Goal: Check status: Check status

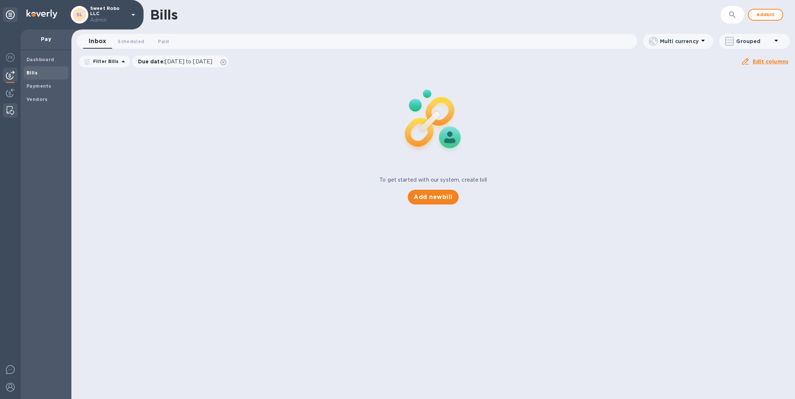
click at [11, 113] on img at bounding box center [10, 110] width 7 height 9
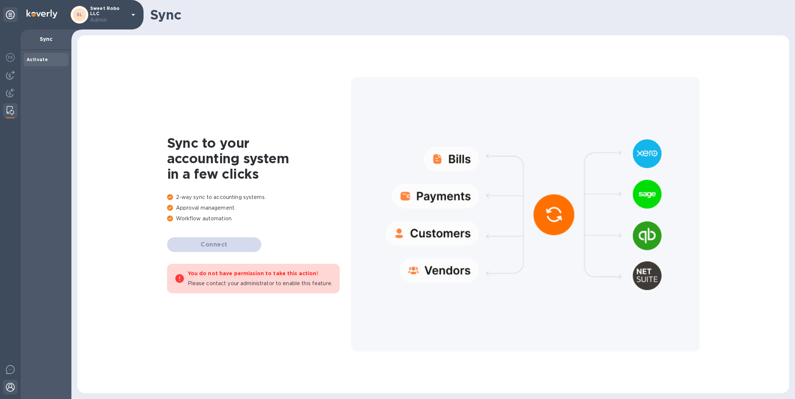
click at [8, 389] on img at bounding box center [10, 387] width 9 height 9
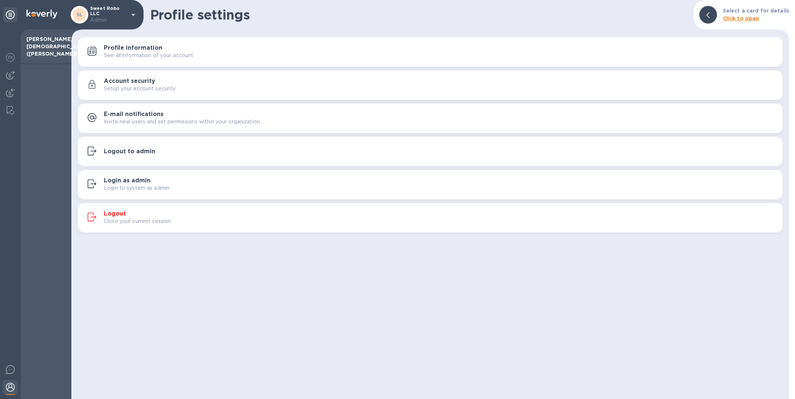
click at [154, 84] on h3 "Account security" at bounding box center [130, 81] width 52 height 7
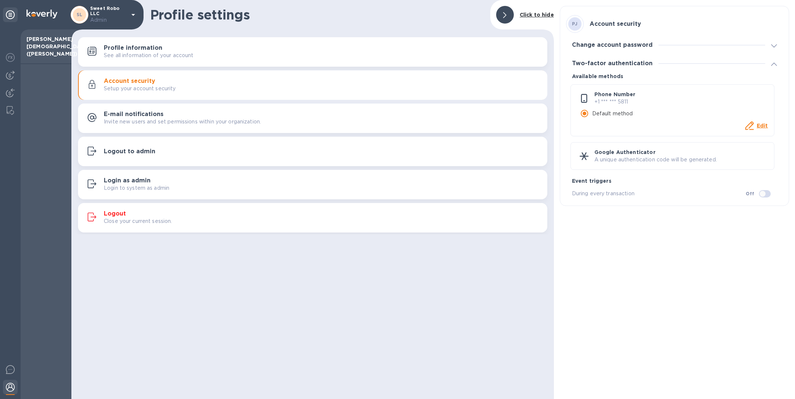
click at [663, 157] on p "A unique authentication code will be generated." at bounding box center [682, 160] width 174 height 8
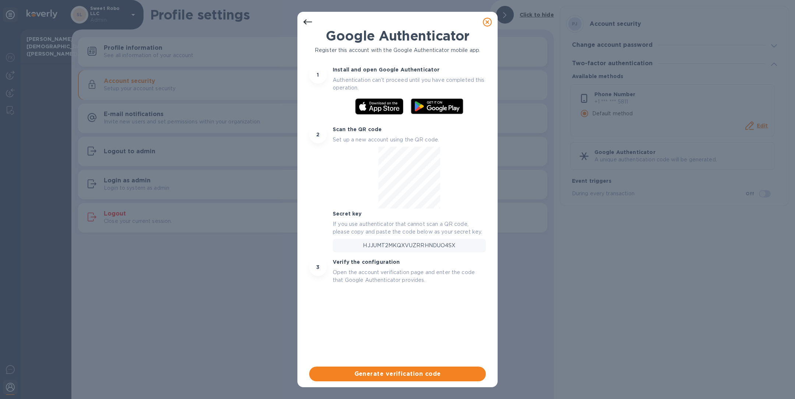
click at [489, 24] on icon at bounding box center [487, 22] width 9 height 9
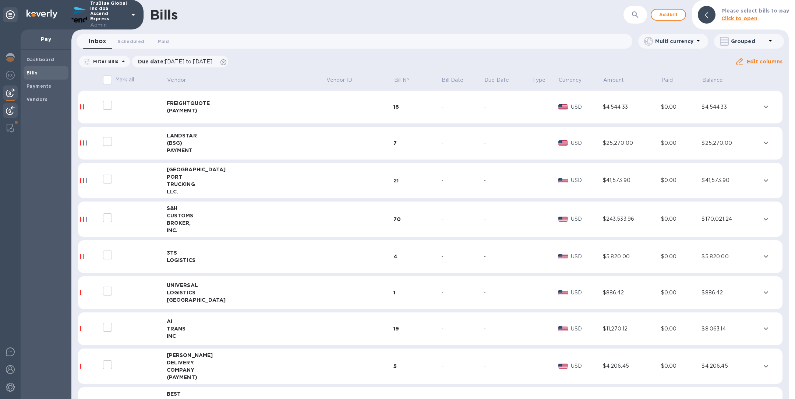
click at [16, 107] on div at bounding box center [10, 111] width 15 height 16
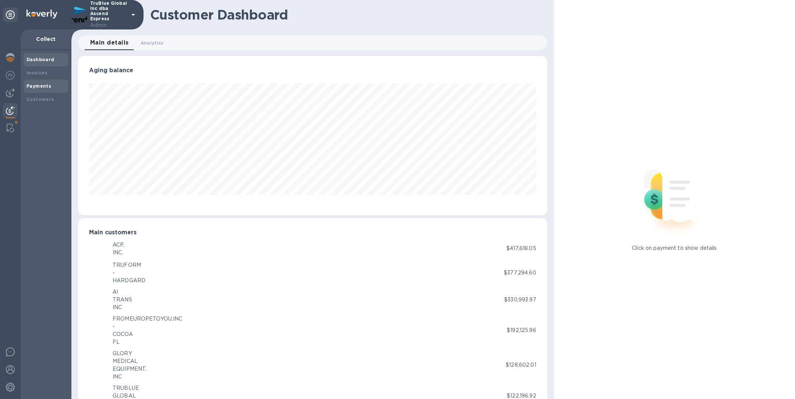
scroll to position [368094, 367786]
click at [50, 85] on div "Payments" at bounding box center [46, 85] width 39 height 7
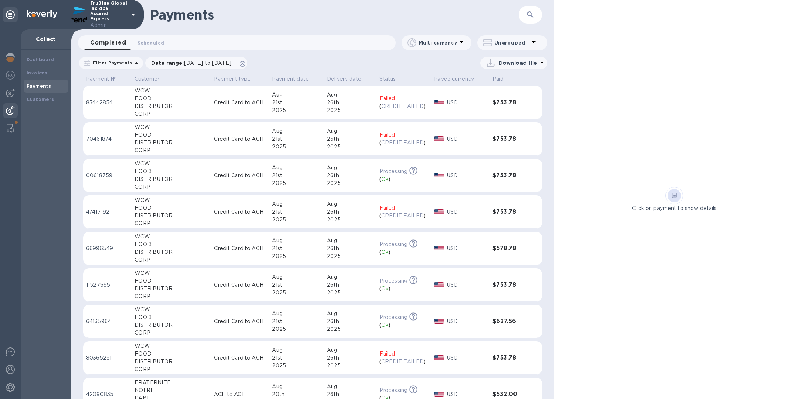
click at [528, 13] on icon "button" at bounding box center [530, 14] width 9 height 9
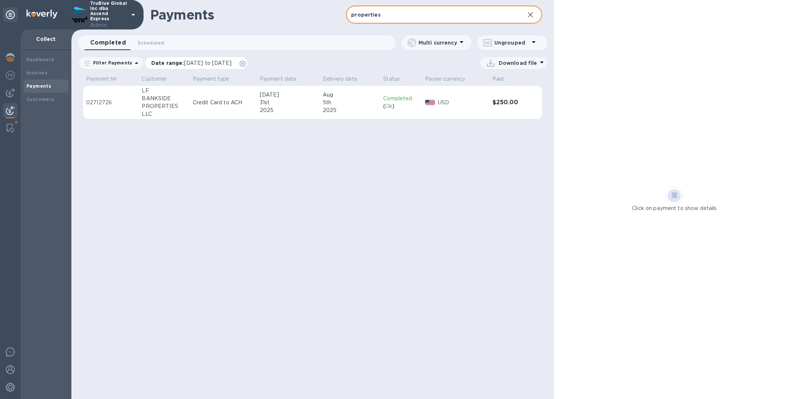
type input "properties"
click at [246, 62] on icon at bounding box center [243, 64] width 6 height 6
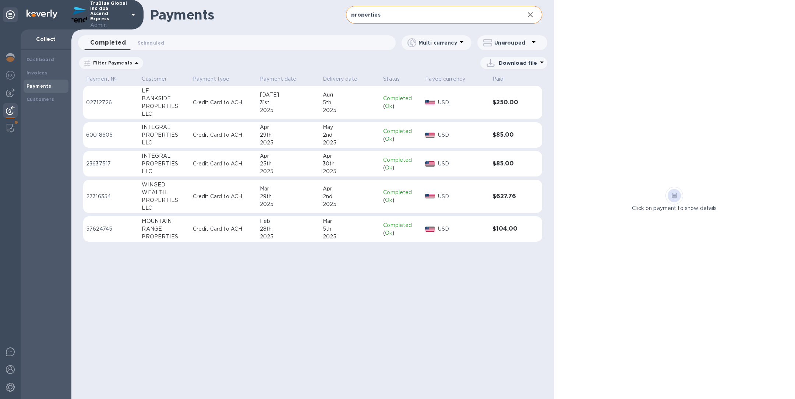
click at [148, 168] on div "LLC" at bounding box center [164, 172] width 45 height 8
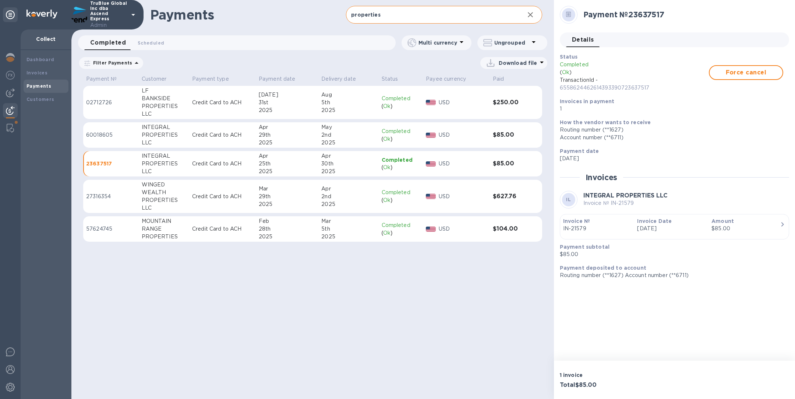
click at [158, 135] on div "PROPERTIES" at bounding box center [164, 135] width 45 height 8
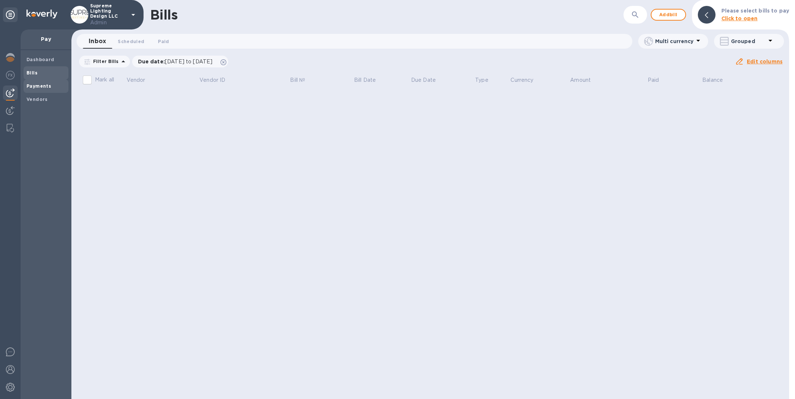
click at [42, 88] on b "Payments" at bounding box center [39, 86] width 25 height 6
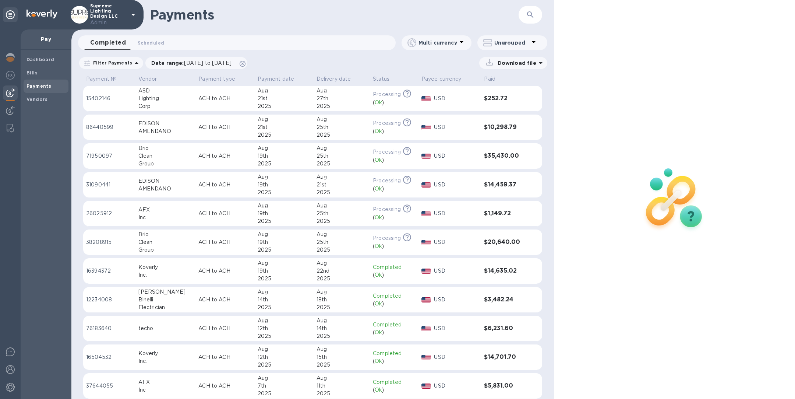
click at [522, 7] on div "​" at bounding box center [531, 15] width 24 height 18
click at [526, 13] on icon "button" at bounding box center [530, 14] width 9 height 9
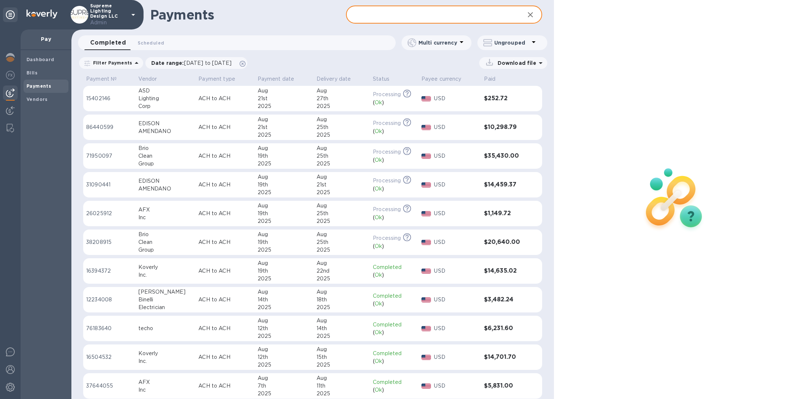
paste input "28865369"
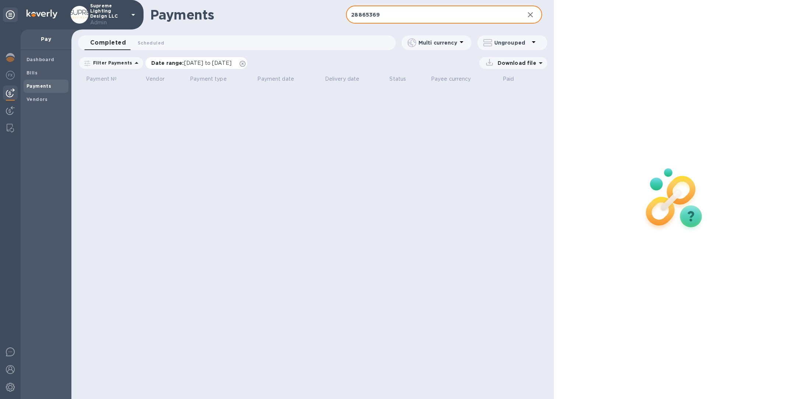
type input "28865369"
click at [246, 61] on icon at bounding box center [243, 64] width 6 height 6
click at [11, 56] on img at bounding box center [10, 57] width 9 height 9
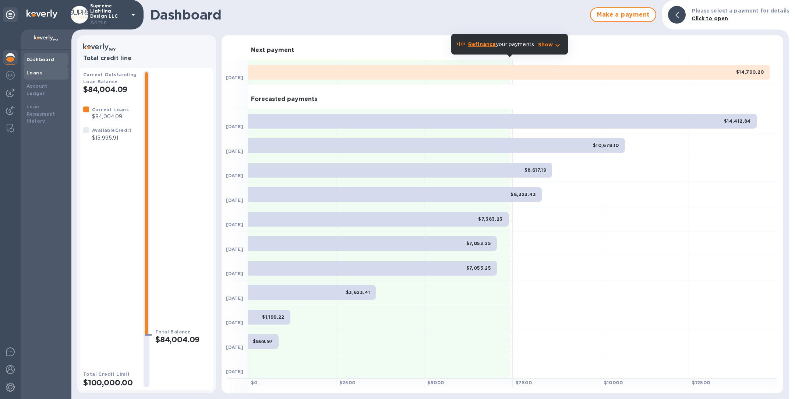
click at [46, 77] on div "Loans" at bounding box center [46, 72] width 45 height 13
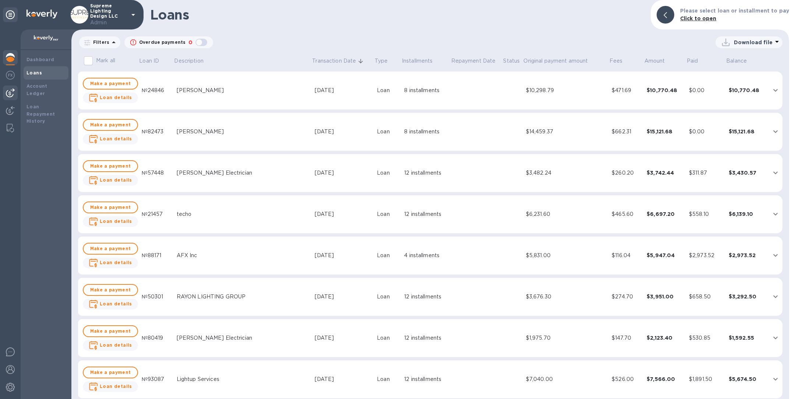
click at [13, 93] on img at bounding box center [10, 92] width 9 height 9
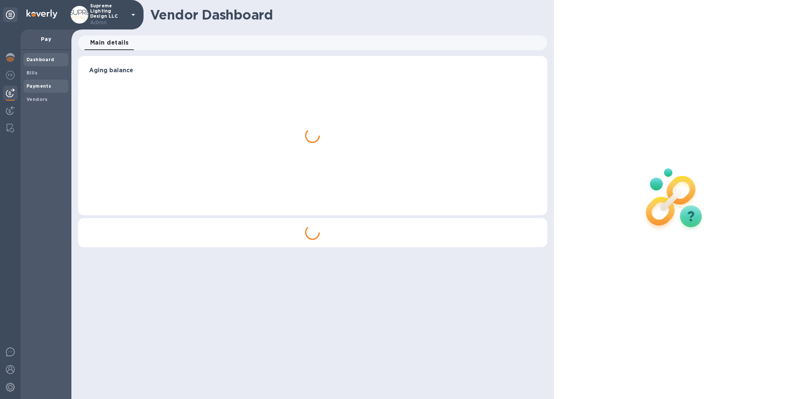
click at [34, 87] on b "Payments" at bounding box center [39, 86] width 25 height 6
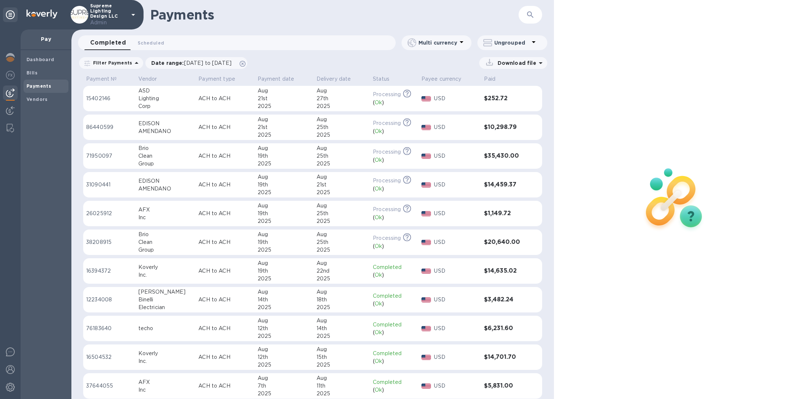
click at [104, 15] on p "Supreme Lighting Design LLC Admin" at bounding box center [108, 14] width 37 height 23
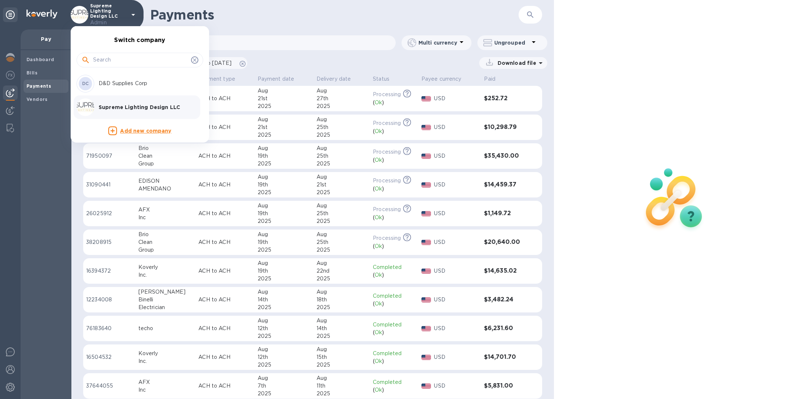
click at [140, 82] on p "D&D Supplies Corp" at bounding box center [145, 84] width 93 height 8
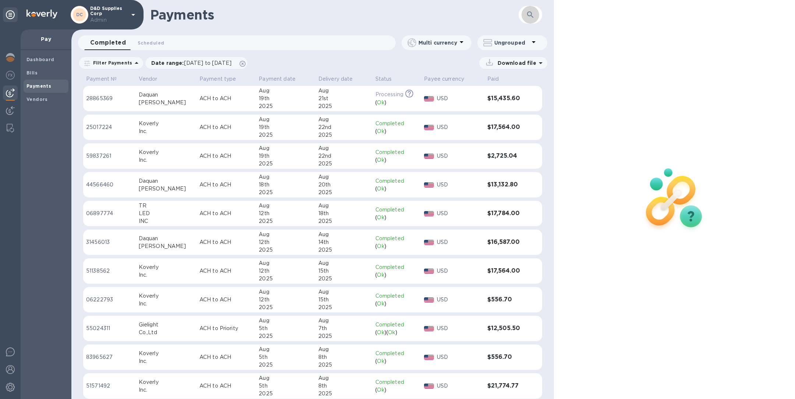
click at [536, 11] on button "button" at bounding box center [531, 15] width 18 height 18
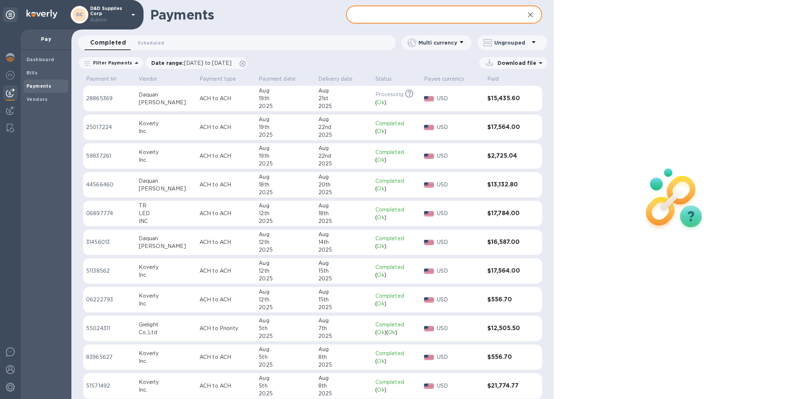
paste input "28865369"
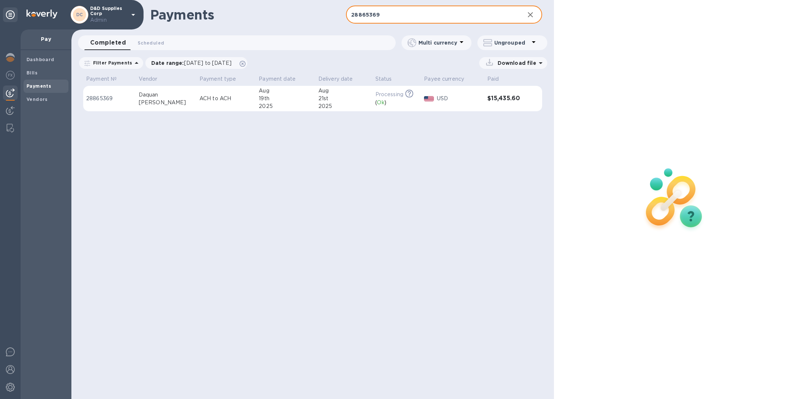
type input "28865369"
click at [165, 101] on div "Booker" at bounding box center [166, 103] width 55 height 8
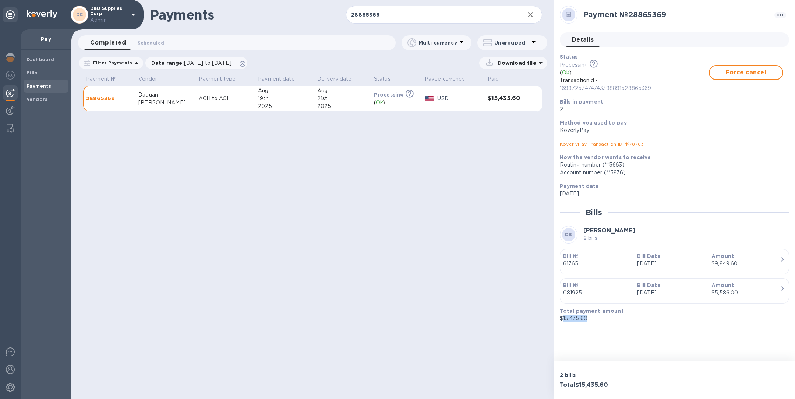
drag, startPoint x: 597, startPoint y: 317, endPoint x: 562, endPoint y: 317, distance: 35.0
click at [562, 317] on p "$15,435.60" at bounding box center [672, 318] width 224 height 8
copy p "15,435.60"
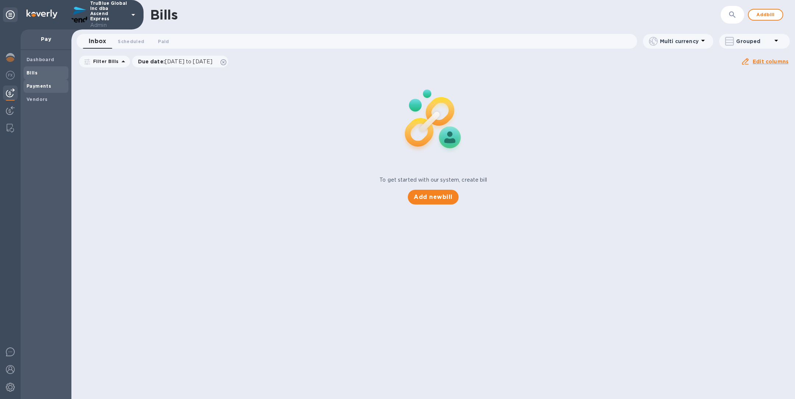
click at [38, 85] on b "Payments" at bounding box center [39, 86] width 25 height 6
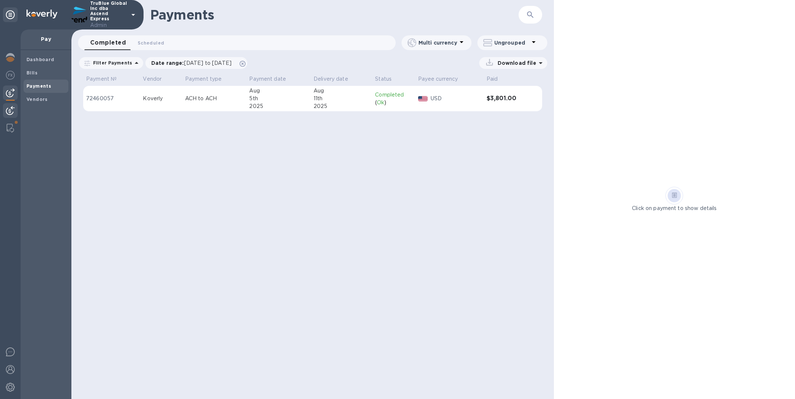
click at [7, 115] on div at bounding box center [10, 111] width 15 height 16
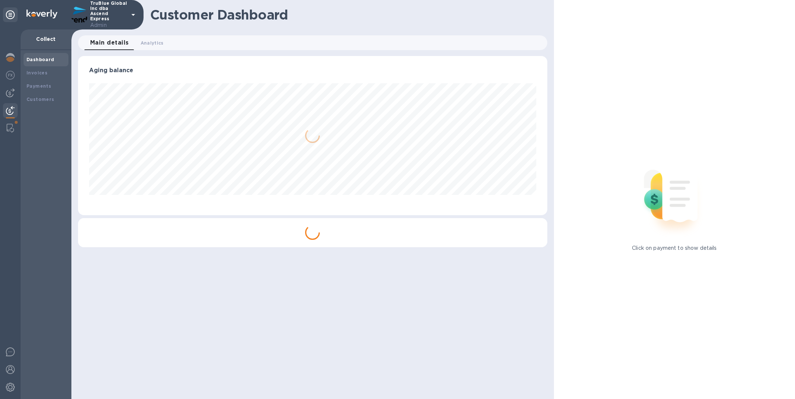
scroll to position [159, 469]
click at [38, 85] on b "Payments" at bounding box center [39, 86] width 25 height 6
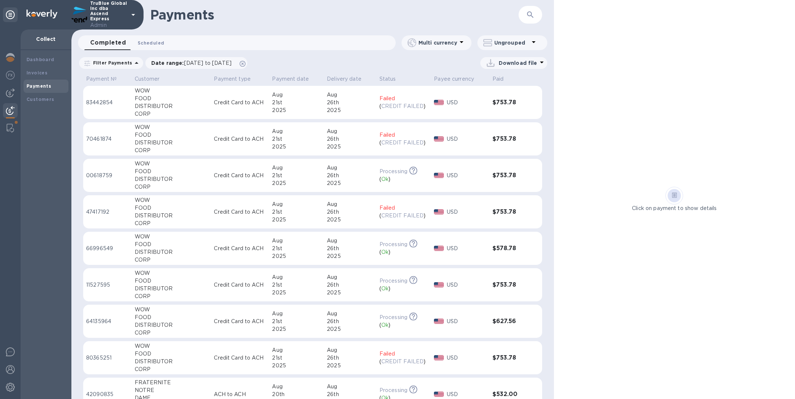
click at [153, 42] on span "Scheduled 0" at bounding box center [151, 43] width 27 height 8
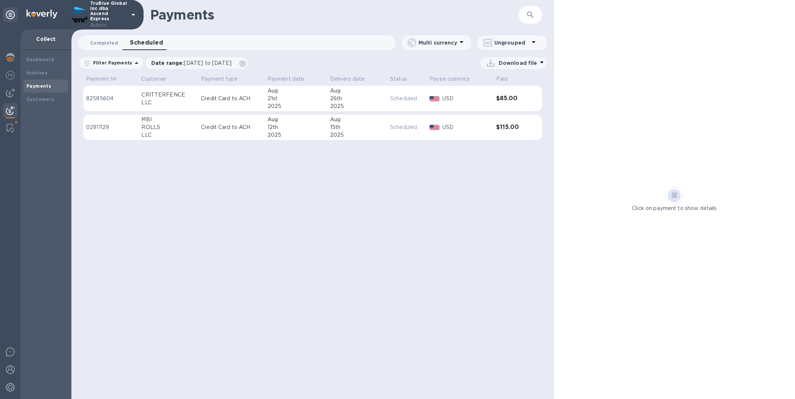
click at [102, 39] on span "Completed 0" at bounding box center [104, 43] width 28 height 8
